Goal: Register for event/course: Register for event/course

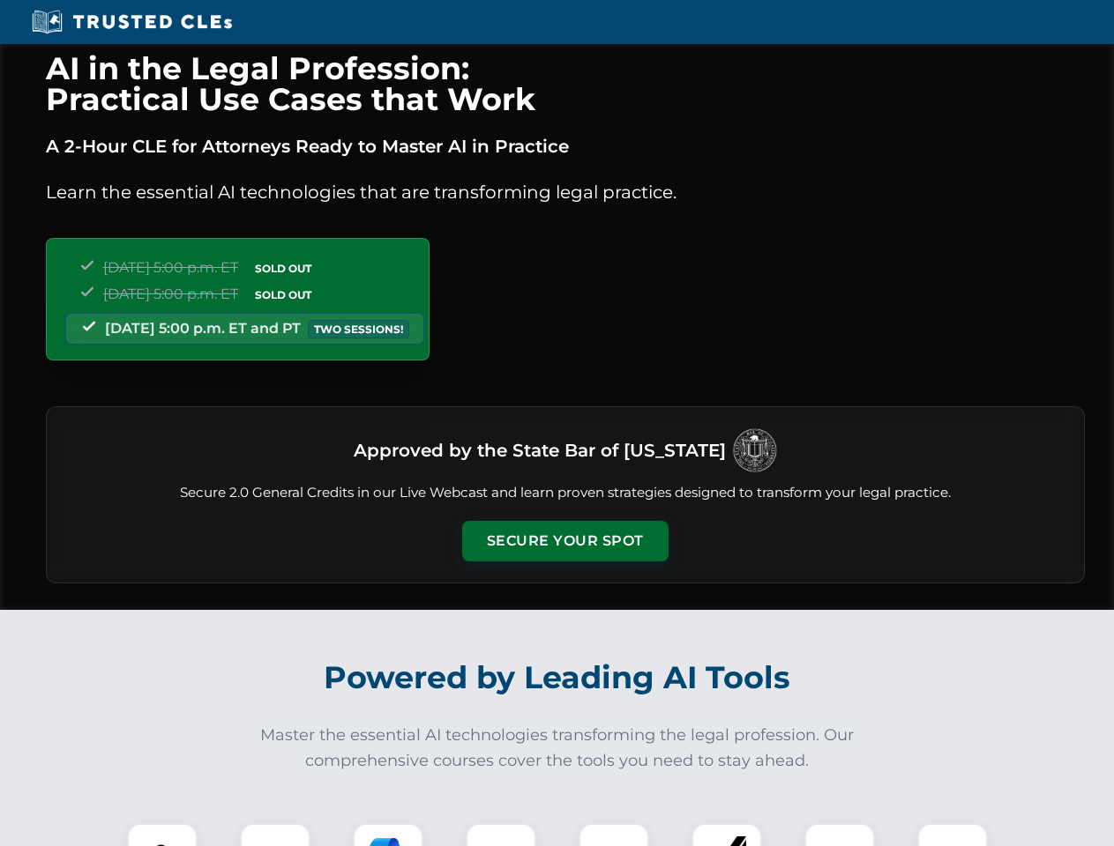
click at [564, 541] on button "Secure Your Spot" at bounding box center [565, 541] width 206 height 41
click at [162, 835] on img at bounding box center [162, 858] width 51 height 51
